Goal: Task Accomplishment & Management: Use online tool/utility

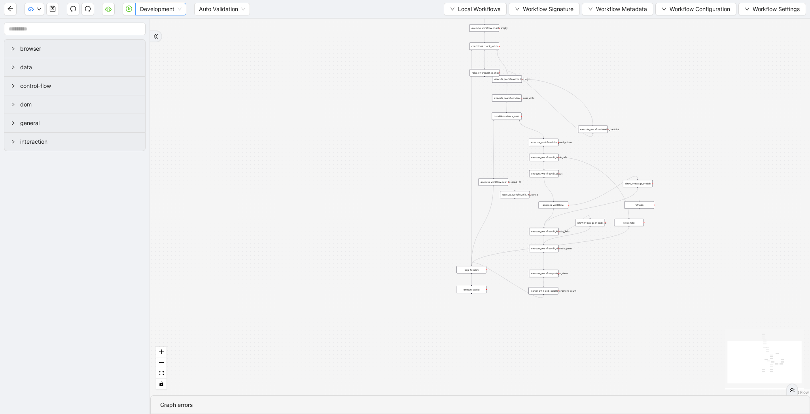
click at [168, 6] on span "Development" at bounding box center [161, 9] width 42 height 12
click at [165, 37] on div "Production" at bounding box center [161, 37] width 38 height 9
click at [127, 7] on icon "play-circle" at bounding box center [129, 9] width 6 height 6
click at [129, 9] on icon "play-circle" at bounding box center [129, 9] width 6 height 6
drag, startPoint x: 130, startPoint y: 8, endPoint x: 161, endPoint y: 9, distance: 30.5
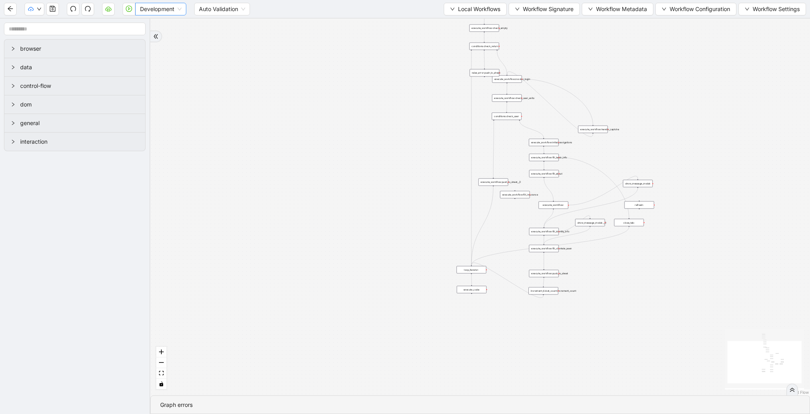
click at [161, 9] on div "Development" at bounding box center [155, 9] width 64 height 13
click at [161, 9] on span "Development" at bounding box center [161, 9] width 42 height 12
click at [161, 40] on div "Production" at bounding box center [161, 37] width 38 height 9
click at [127, 11] on icon "play-circle" at bounding box center [129, 9] width 6 height 6
